Goal: Task Accomplishment & Management: Manage account settings

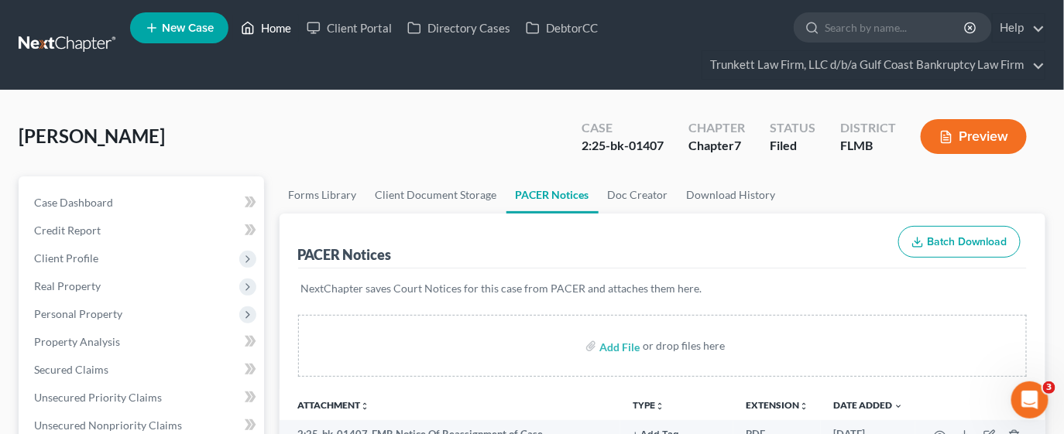
click at [268, 26] on link "Home" at bounding box center [266, 28] width 66 height 28
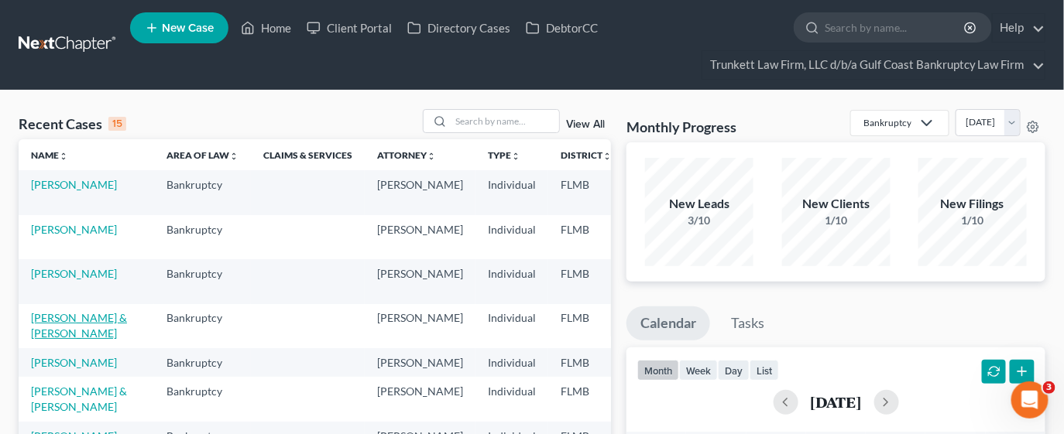
click at [52, 339] on link "[PERSON_NAME] & [PERSON_NAME]" at bounding box center [79, 325] width 96 height 29
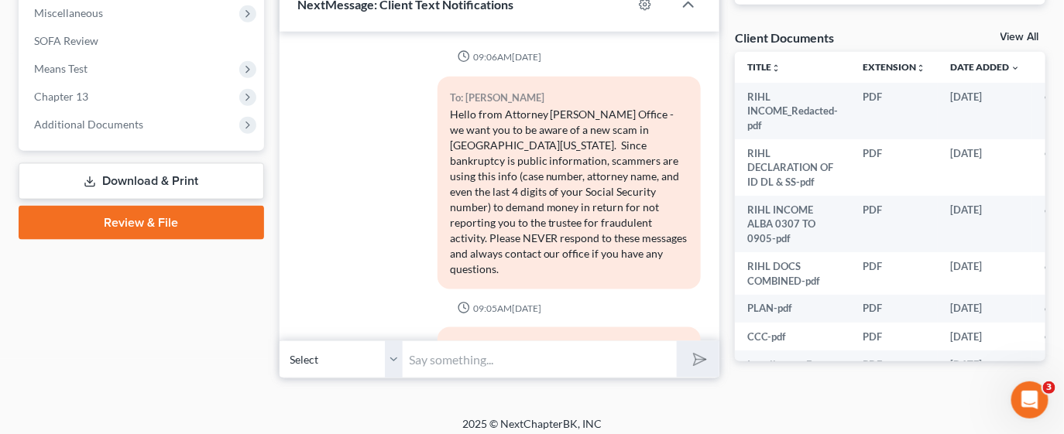
scroll to position [2046, 0]
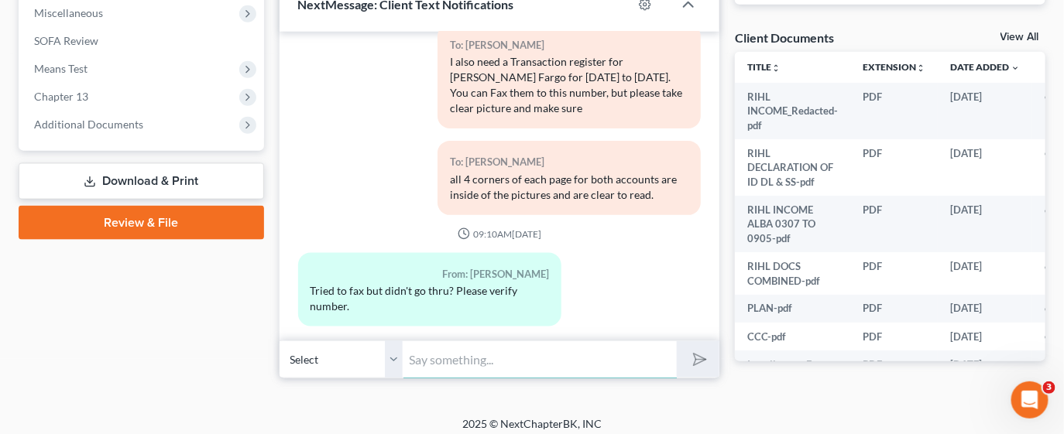
click at [482, 355] on input "text" at bounding box center [540, 360] width 274 height 38
drag, startPoint x: 508, startPoint y: 351, endPoint x: 550, endPoint y: 343, distance: 43.4
click at [508, 351] on input "text" at bounding box center [540, 360] width 274 height 38
type input "S"
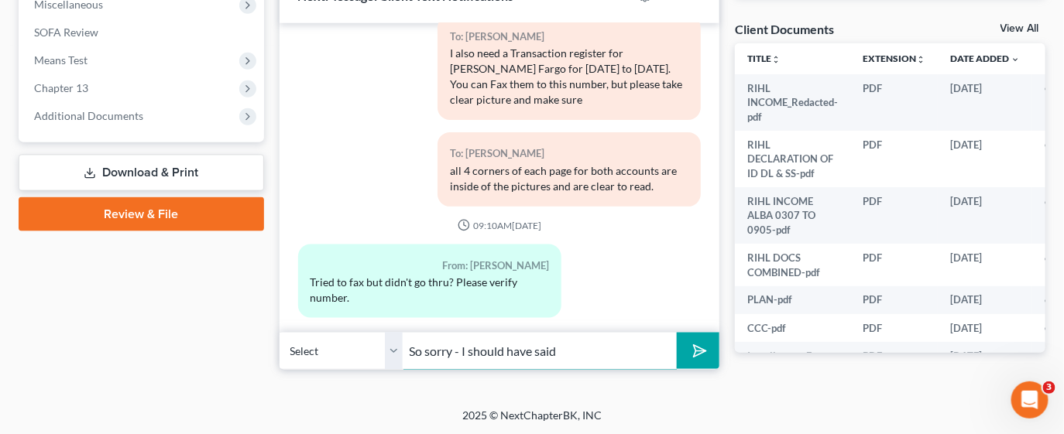
scroll to position [589, 0]
drag, startPoint x: 471, startPoint y: 348, endPoint x: 608, endPoint y: 348, distance: 137.0
click at [608, 348] on input "So sorry - I should have said" at bounding box center [540, 350] width 274 height 38
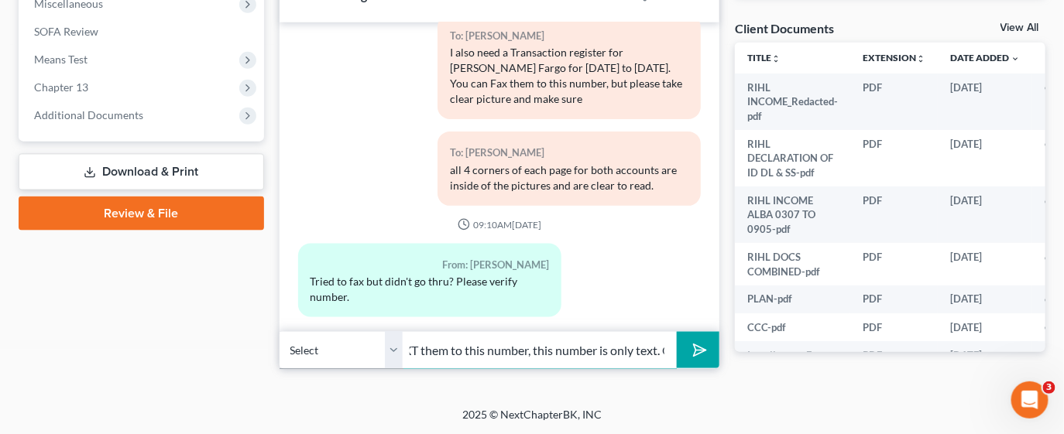
scroll to position [0, 0]
drag, startPoint x: 559, startPoint y: 341, endPoint x: 294, endPoint y: 350, distance: 264.9
click at [294, 350] on div "Select [PHONE_NUMBER] - [PERSON_NAME] So sorry - I meant to say TEXT them to th…" at bounding box center [499, 350] width 441 height 36
click at [461, 346] on input "So sorry - I meant to say TEXT them to this number, this number is only text. O…" at bounding box center [540, 350] width 274 height 38
click at [545, 348] on input "I meant to say TEXT them to this number, this number is only text. Our FAX numb…" at bounding box center [540, 350] width 274 height 38
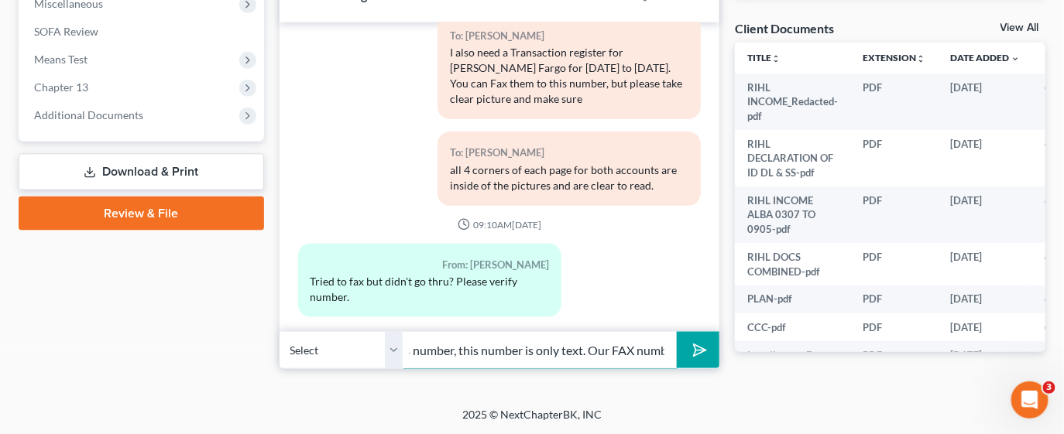
scroll to position [0, 153]
drag, startPoint x: 613, startPoint y: 345, endPoint x: 606, endPoint y: 351, distance: 9.3
click at [606, 351] on input "I meant to say TEXT to this number, this number is only text. Our FAX number is…" at bounding box center [540, 350] width 274 height 38
click at [649, 345] on input "I meant to say TEXT to this number, this number is only text. Our FAX number is…" at bounding box center [540, 350] width 274 height 38
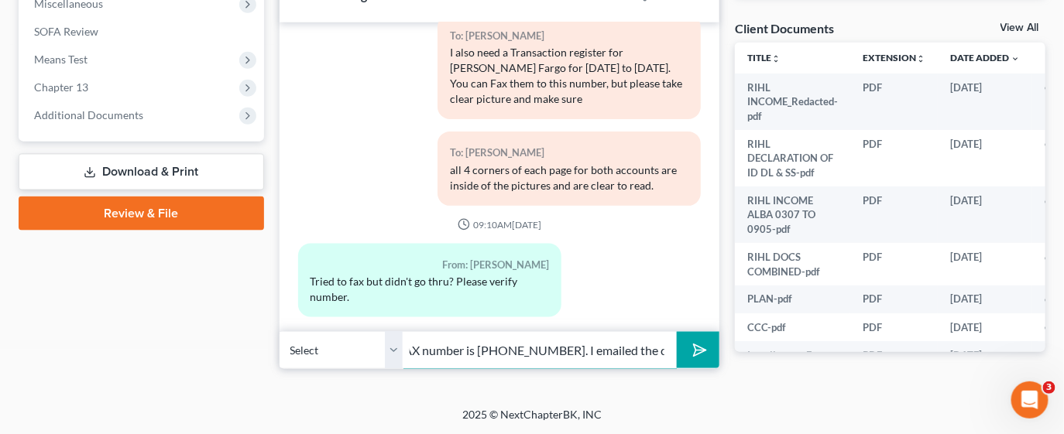
drag, startPoint x: 640, startPoint y: 348, endPoint x: 679, endPoint y: 341, distance: 39.3
click at [679, 341] on div "Select [PHONE_NUMBER] - [PERSON_NAME] I meant to say TEXT to this number, this …" at bounding box center [499, 350] width 441 height 36
click at [667, 345] on input "I meant to say TEXT to this number, this number is only text. Our FAX number is…" at bounding box center [540, 350] width 274 height 38
type input "I meant to say TEXT to this number, this number is only text. Our FAX number is…"
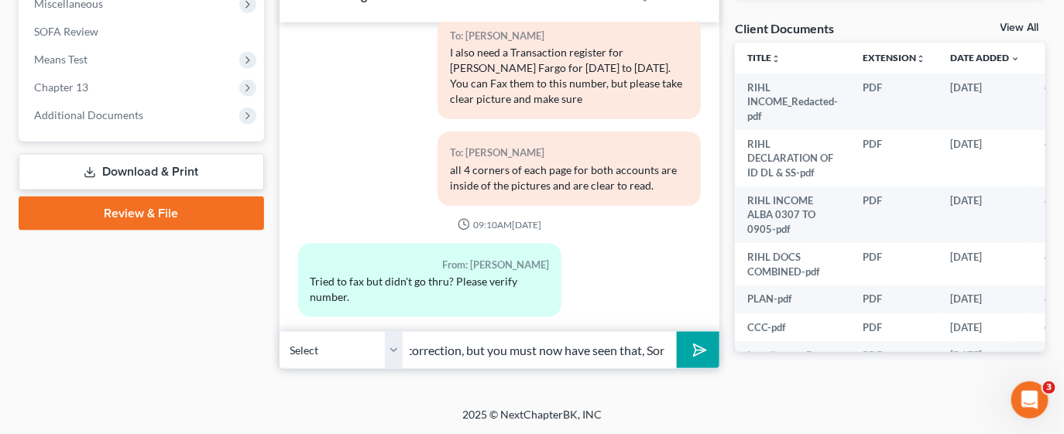
scroll to position [0, 0]
click at [692, 354] on icon "submit" at bounding box center [697, 351] width 22 height 22
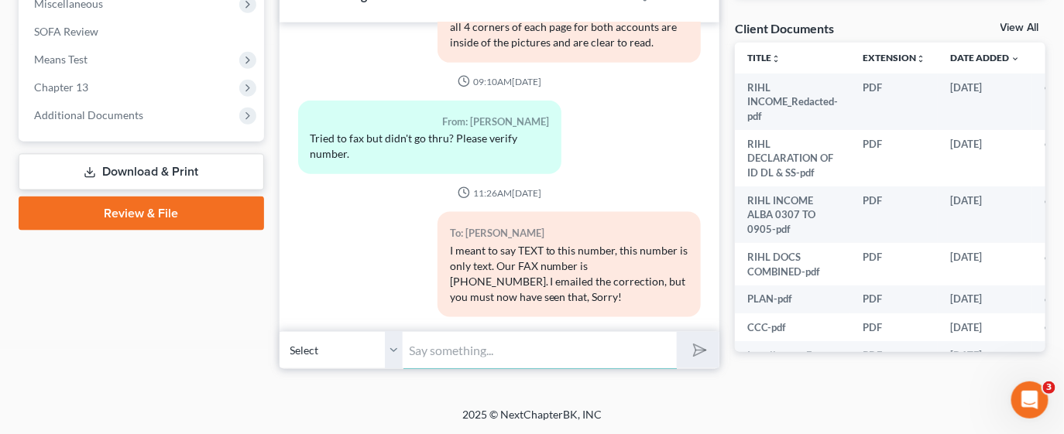
click at [423, 351] on input "text" at bounding box center [540, 350] width 274 height 38
type input "I'm going to start texting you only from my phone [PHONE_NUMBER], I do not get …"
click at [694, 351] on polygon "submit" at bounding box center [696, 350] width 19 height 19
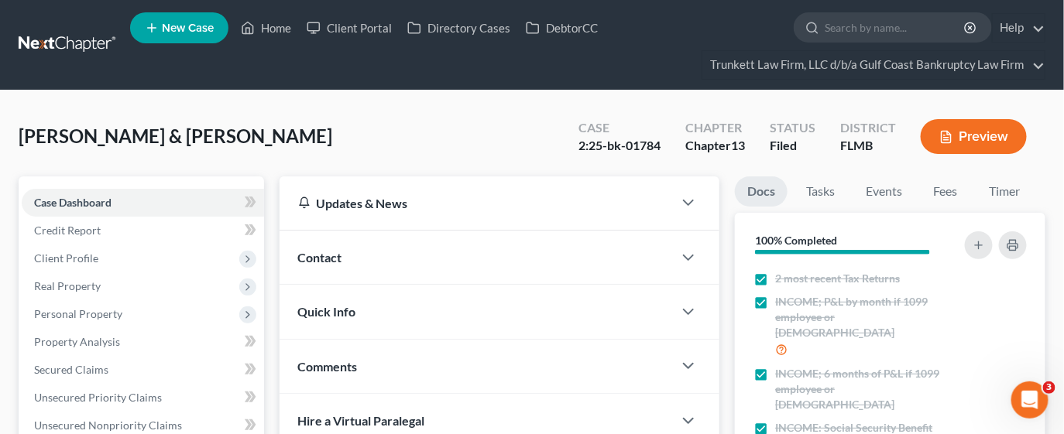
click at [384, 269] on div "Contact" at bounding box center [476, 257] width 394 height 53
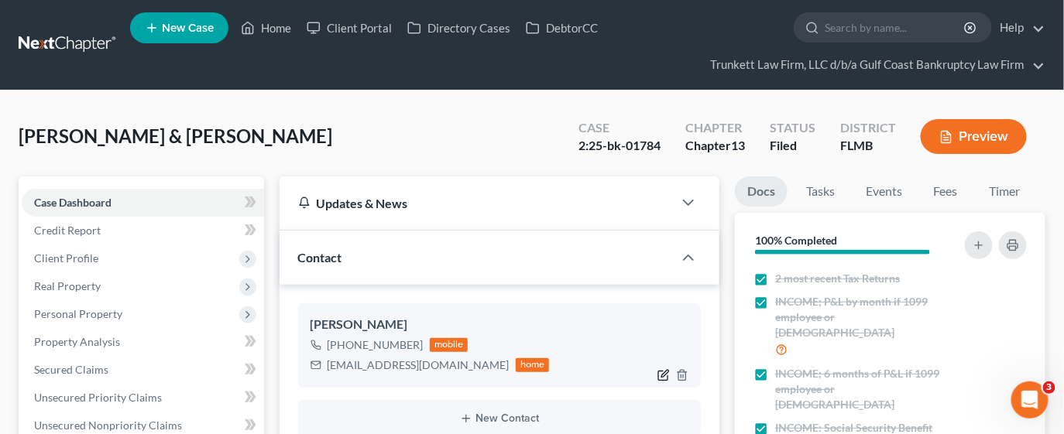
click at [657, 371] on icon "button" at bounding box center [663, 375] width 12 height 12
select select "0"
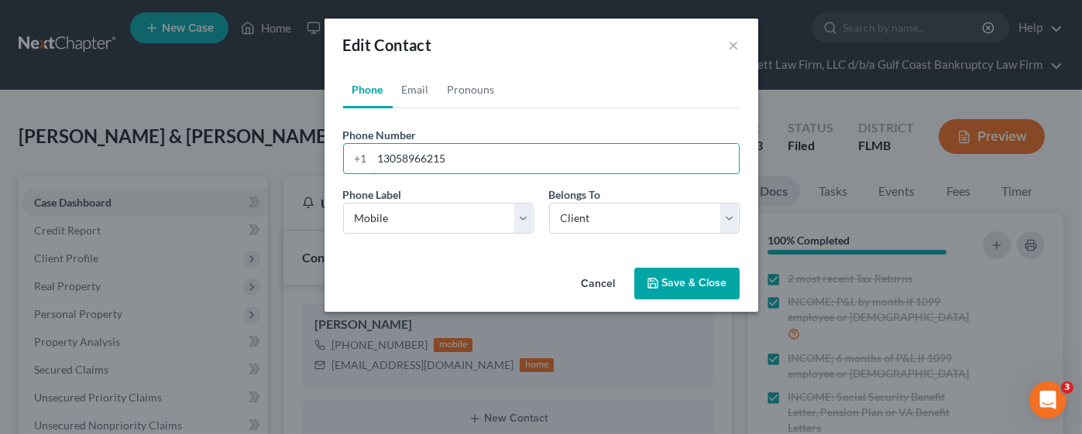
drag, startPoint x: 468, startPoint y: 164, endPoint x: 295, endPoint y: 153, distance: 173.0
click at [295, 153] on div "Edit Contact × Phone Email Pronouns Phone Number * [PHONE_NUMBER] Ext. Phone La…" at bounding box center [541, 217] width 1082 height 434
click at [689, 290] on button "Save & Close" at bounding box center [686, 284] width 105 height 33
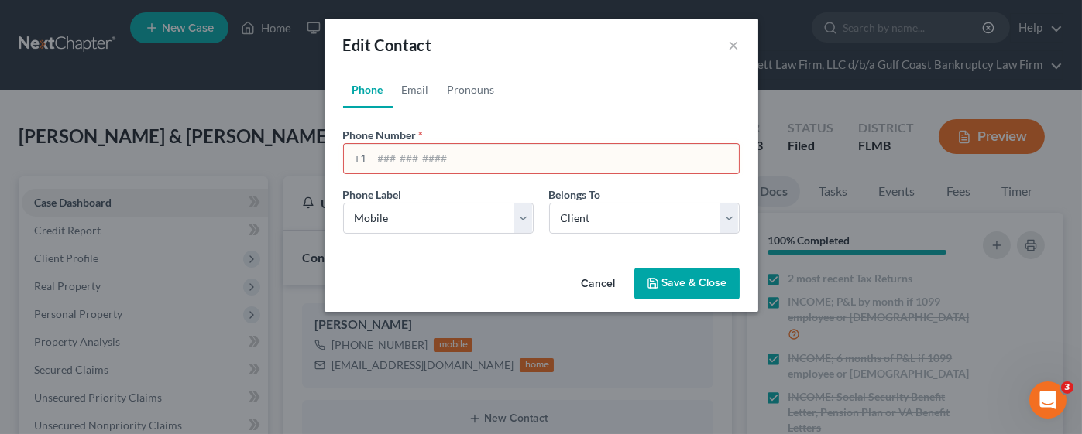
click at [745, 36] on div "Edit Contact ×" at bounding box center [541, 45] width 434 height 53
click at [600, 286] on button "Cancel" at bounding box center [598, 284] width 59 height 31
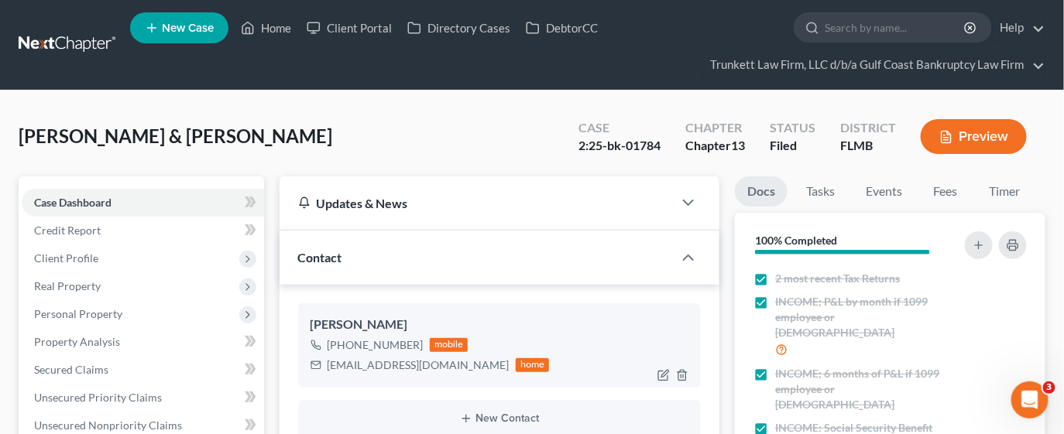
click at [406, 343] on div "[PHONE_NUMBER]" at bounding box center [375, 345] width 96 height 15
click at [665, 369] on icon "button" at bounding box center [663, 375] width 12 height 12
select select "0"
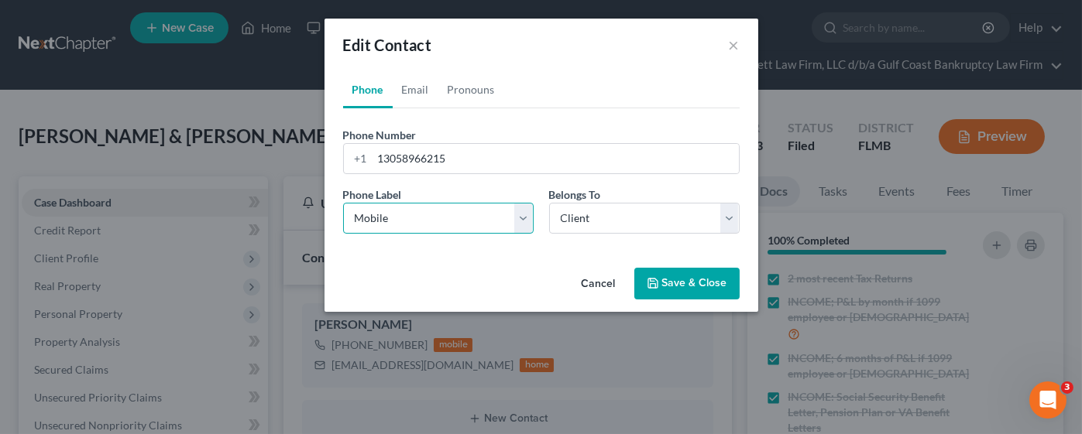
click at [414, 219] on select "Select Mobile Home Work Other" at bounding box center [438, 218] width 190 height 31
select select
click at [343, 203] on select "Select Mobile Home Work Other" at bounding box center [438, 218] width 190 height 31
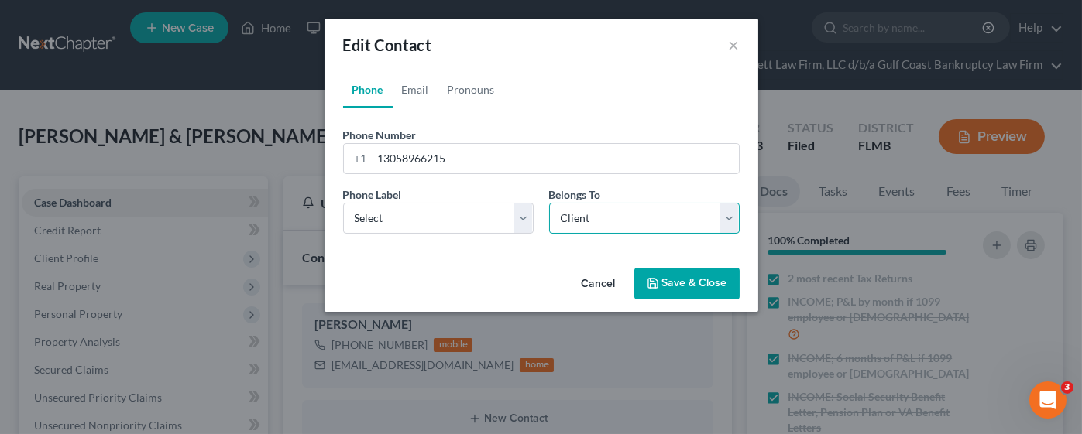
click at [565, 225] on select "Select Client Spouse Other" at bounding box center [644, 218] width 190 height 31
select select
click at [549, 203] on select "Select Client Spouse Other" at bounding box center [644, 218] width 190 height 31
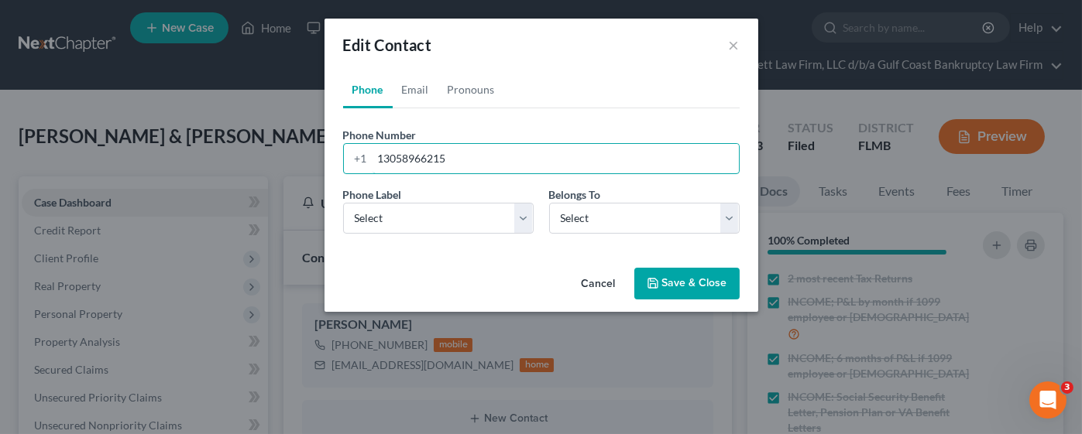
drag, startPoint x: 466, startPoint y: 166, endPoint x: 298, endPoint y: 157, distance: 168.2
click at [298, 157] on div "Edit Contact × Phone Email Pronouns Phone Number * [PHONE_NUMBER] Ext. Phone La…" at bounding box center [541, 217] width 1082 height 434
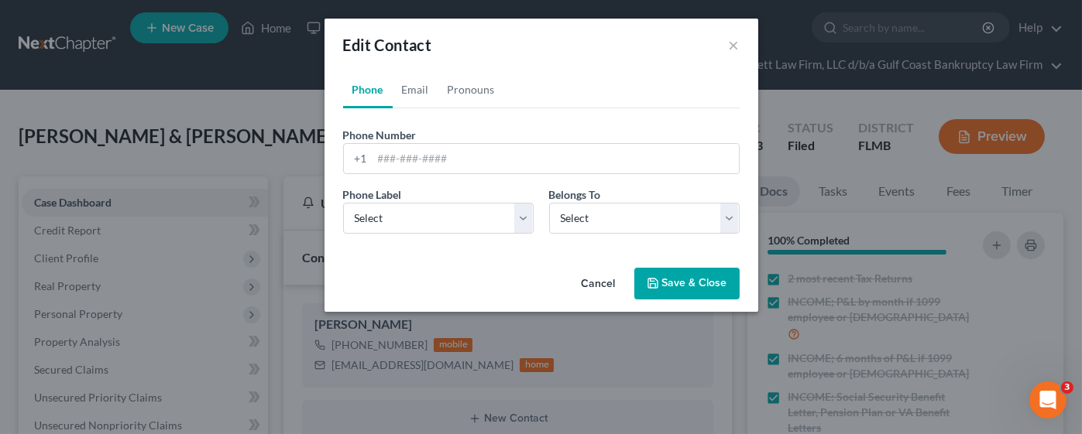
click at [660, 289] on button "Save & Close" at bounding box center [686, 284] width 105 height 33
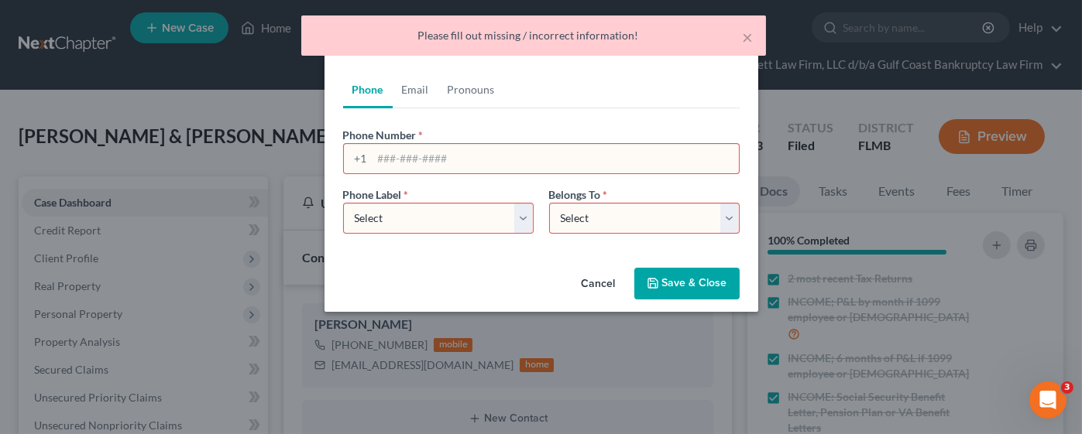
click at [609, 43] on div "Please fill out missing / incorrect information!" at bounding box center [534, 35] width 440 height 15
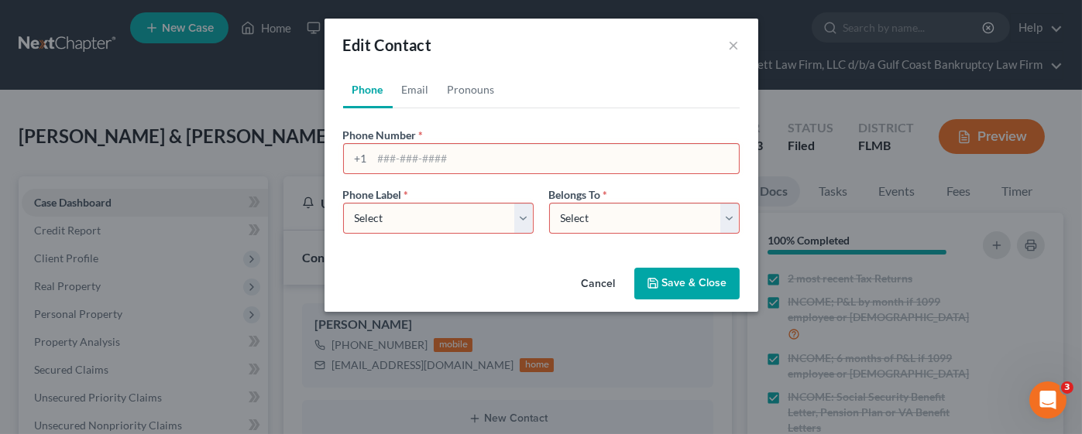
click at [491, 147] on input "tel" at bounding box center [555, 158] width 366 height 29
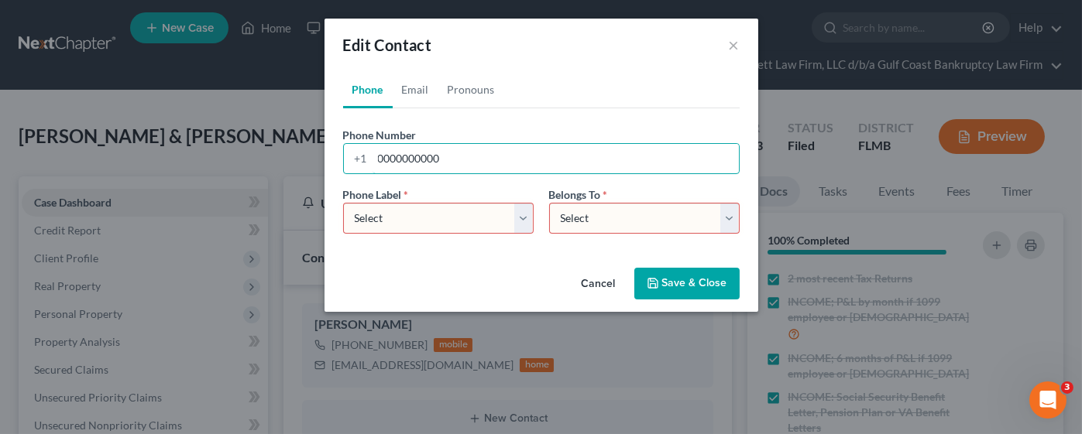
type input "0000000000"
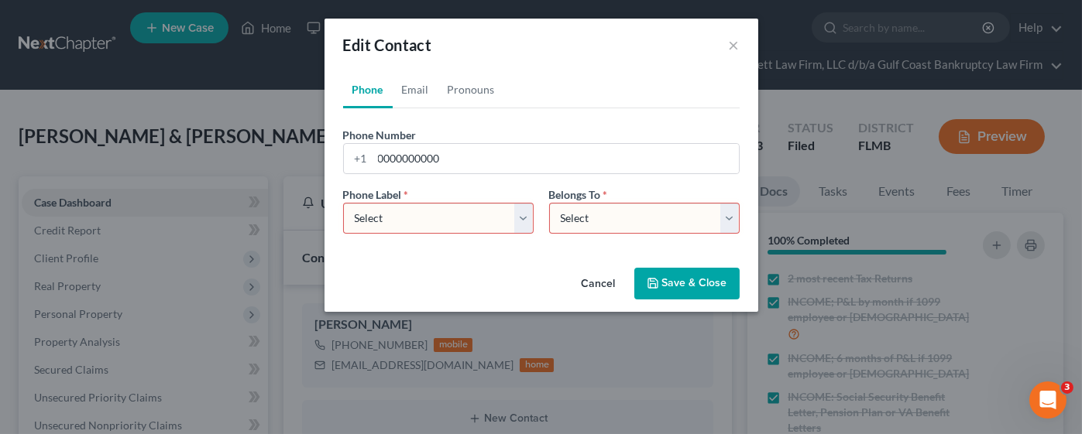
click at [673, 279] on button "Save & Close" at bounding box center [686, 284] width 105 height 33
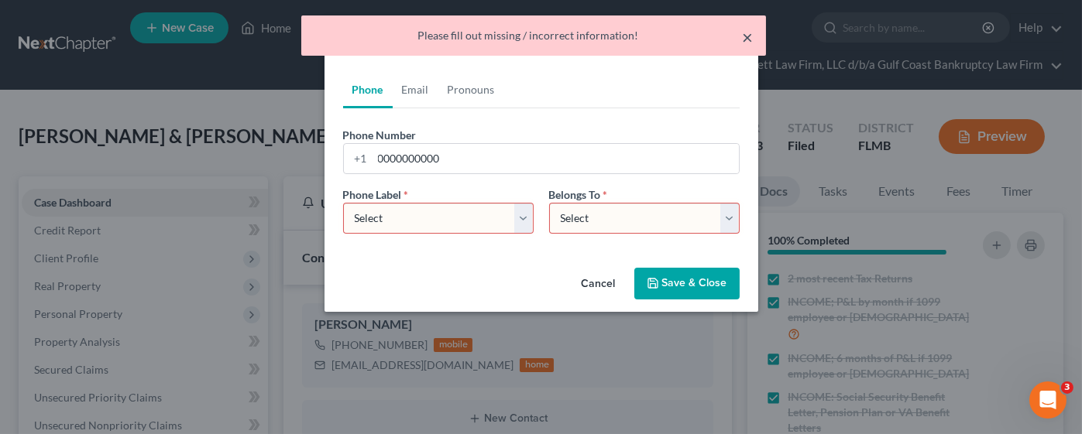
click at [748, 29] on button "×" at bounding box center [747, 37] width 11 height 19
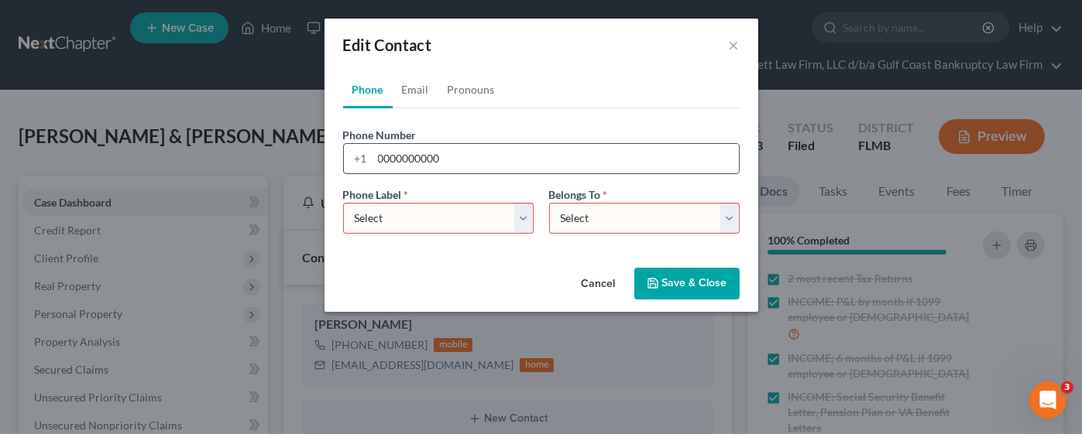
click at [495, 166] on input "0000000000" at bounding box center [555, 158] width 366 height 29
click at [605, 290] on button "Cancel" at bounding box center [598, 284] width 59 height 31
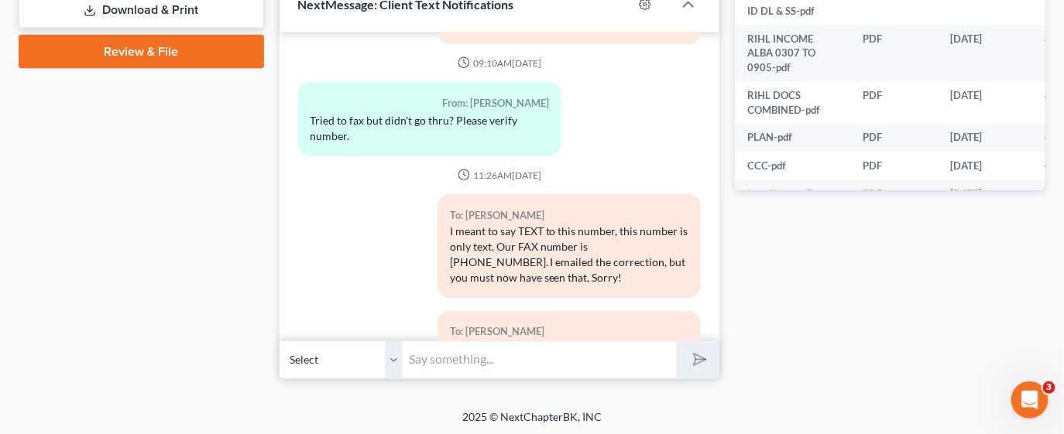
scroll to position [2190, 0]
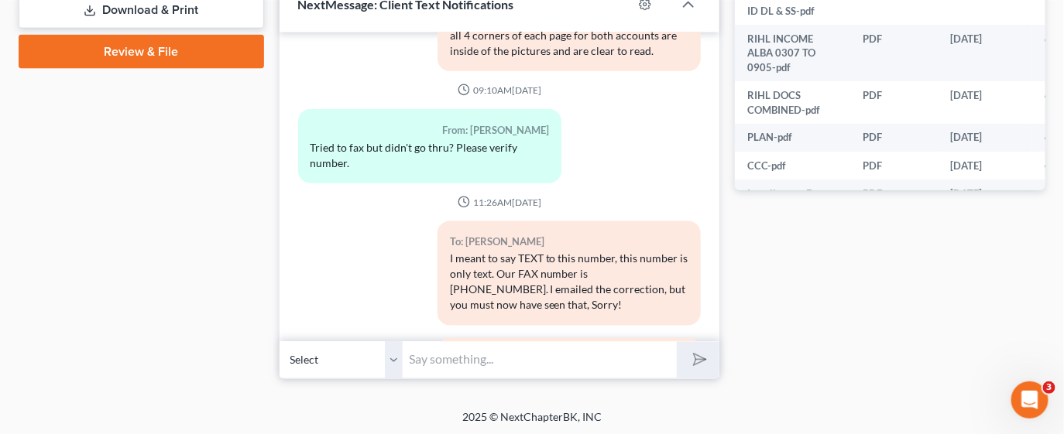
drag, startPoint x: 518, startPoint y: 138, endPoint x: 472, endPoint y: 138, distance: 45.7
click at [472, 140] on div "Tried to fax but didn't go thru? Please verify number." at bounding box center [429, 155] width 239 height 31
